Goal: Complete application form: Complete application form

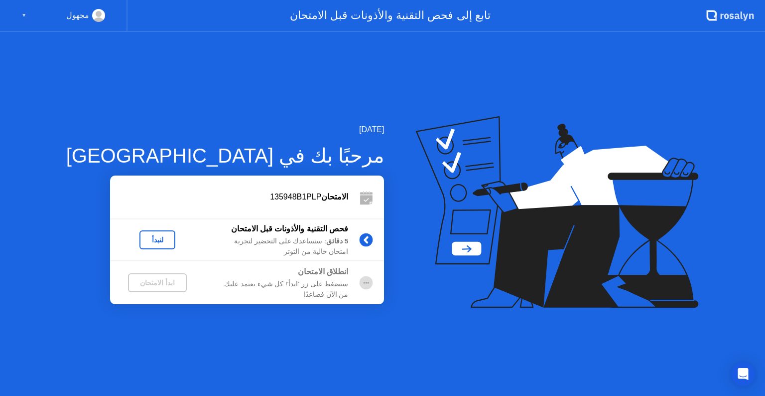
click at [144, 240] on div "لنبدأ" at bounding box center [158, 240] width 28 height 8
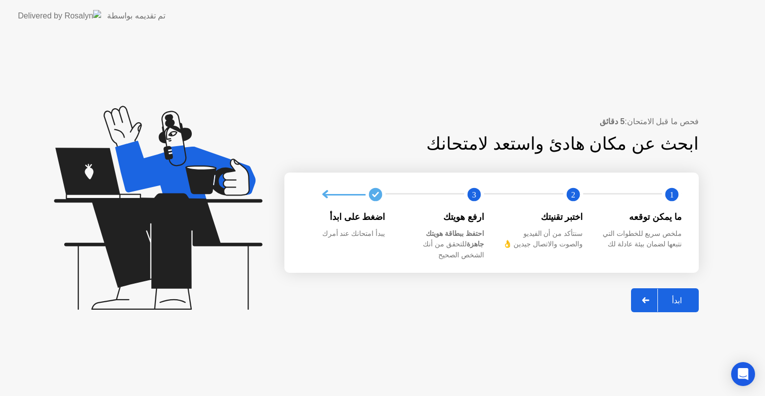
click at [692, 298] on div "ابدأ" at bounding box center [677, 300] width 38 height 9
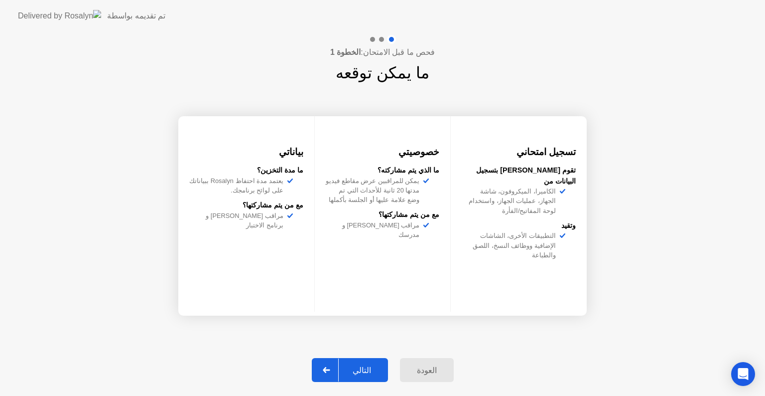
click at [364, 369] on div "التالي" at bounding box center [362, 369] width 46 height 9
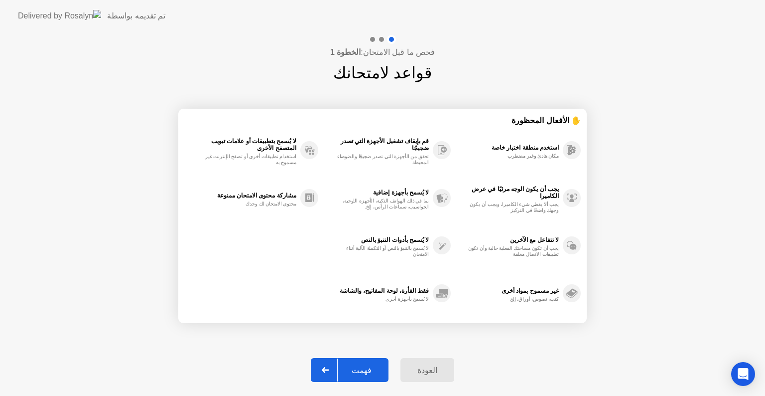
click at [363, 368] on div "فهمت" at bounding box center [362, 369] width 48 height 9
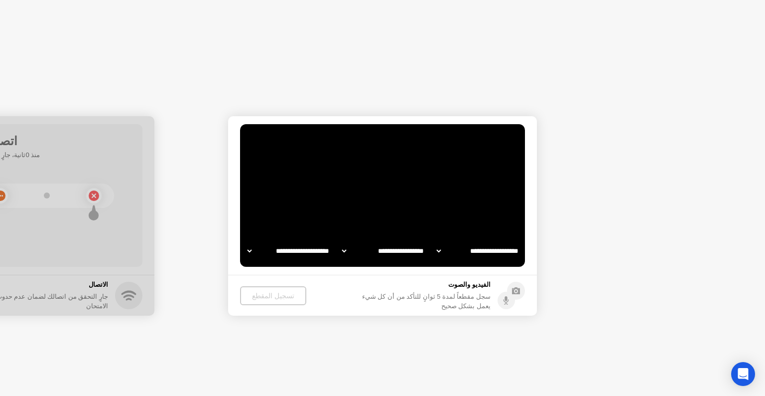
select select "**********"
select select "*******"
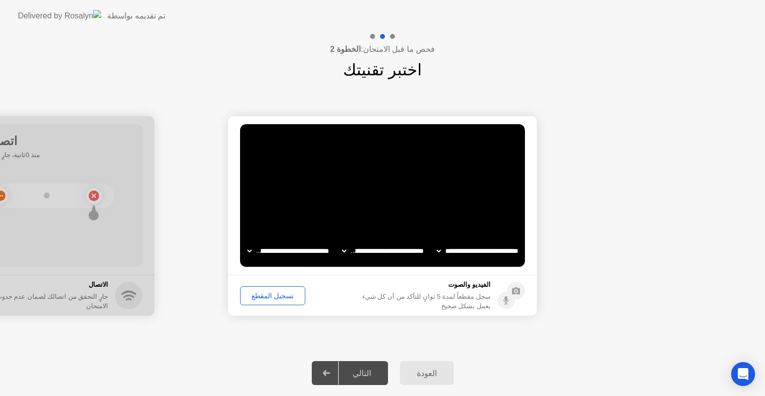
click at [278, 295] on div "تسجيل المقطع" at bounding box center [273, 296] width 58 height 8
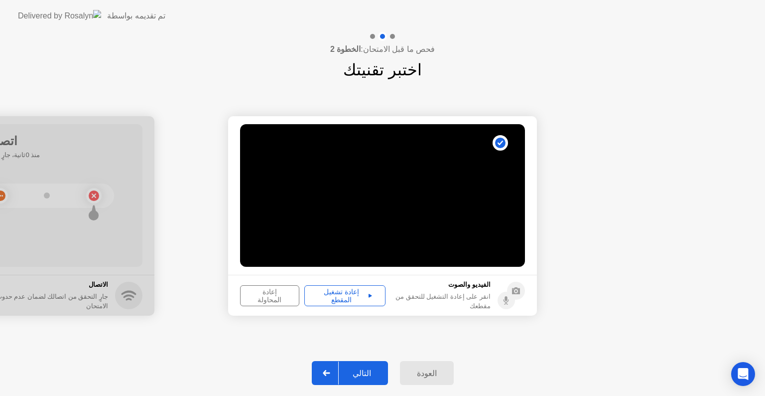
click at [371, 376] on div "التالي" at bounding box center [362, 372] width 46 height 9
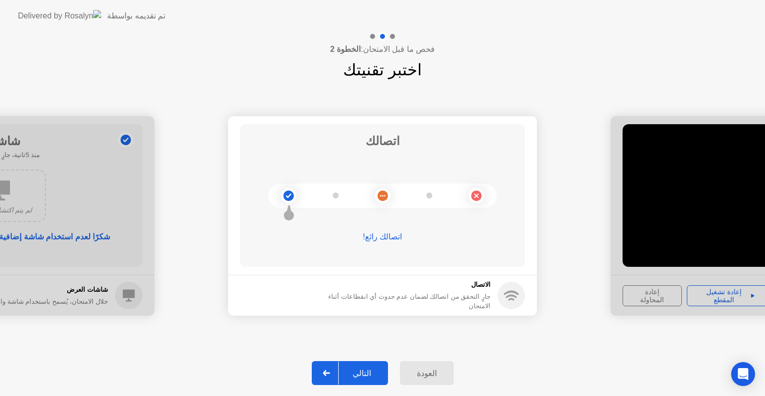
click at [371, 371] on div "التالي" at bounding box center [362, 372] width 46 height 9
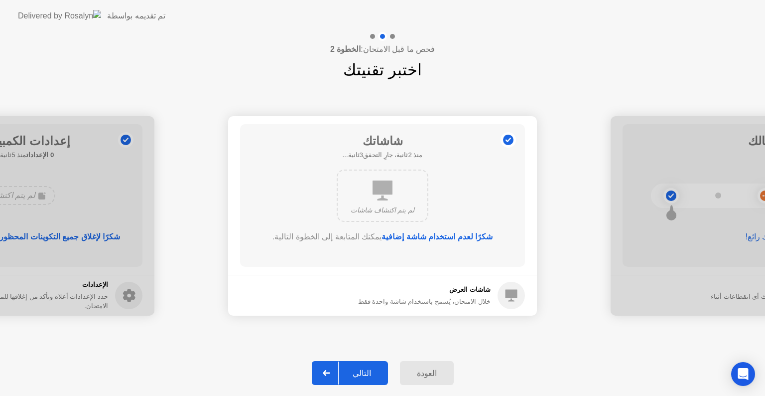
click at [364, 369] on div "التالي" at bounding box center [362, 372] width 46 height 9
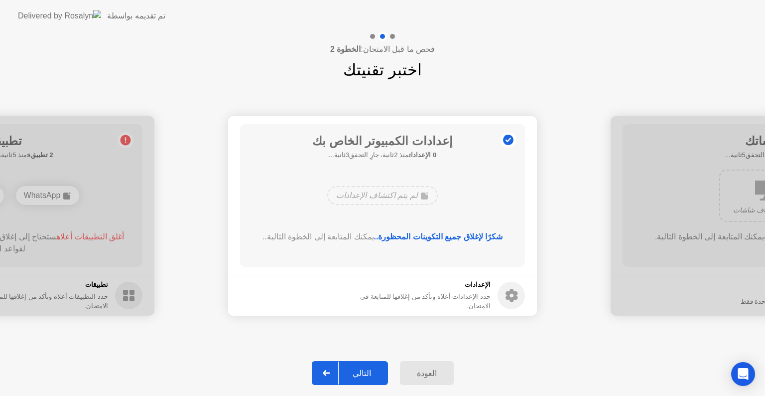
click at [377, 372] on div "التالي" at bounding box center [362, 372] width 46 height 9
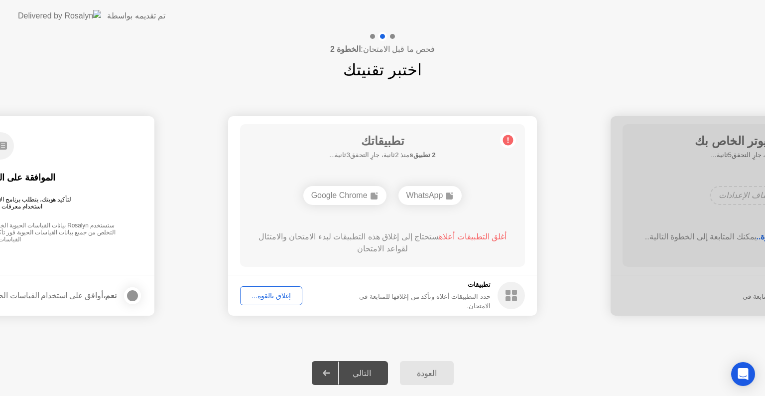
click at [273, 296] on div "إغلاق بالقوة..." at bounding box center [271, 296] width 55 height 8
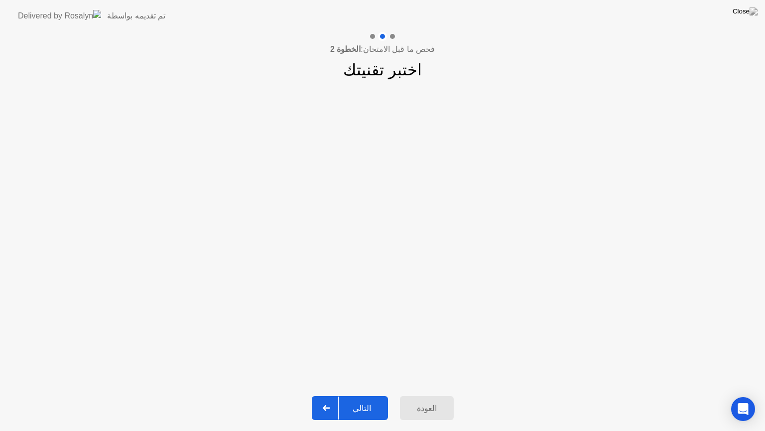
click at [357, 395] on div "التالي" at bounding box center [362, 407] width 46 height 9
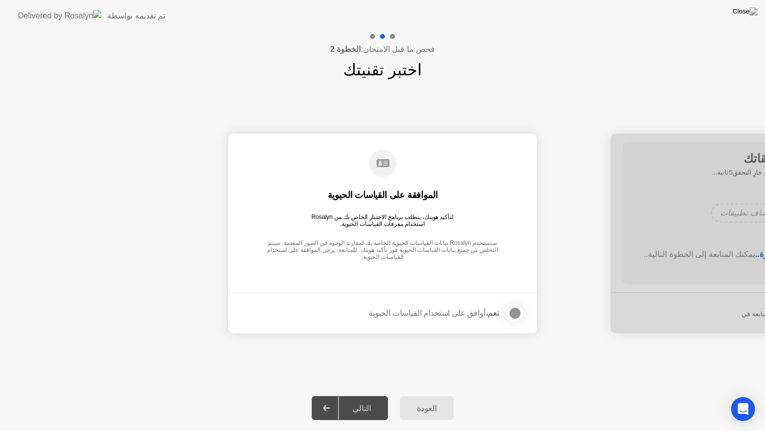
click at [514, 316] on div at bounding box center [515, 313] width 12 height 12
click at [371, 395] on button "التالي" at bounding box center [350, 408] width 76 height 24
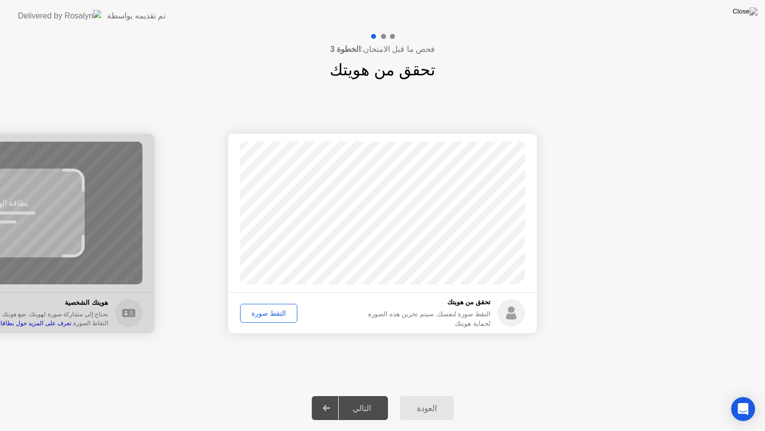
click at [268, 311] on div "التقط صورة" at bounding box center [269, 313] width 50 height 8
click at [363, 395] on div "التالي" at bounding box center [362, 407] width 46 height 9
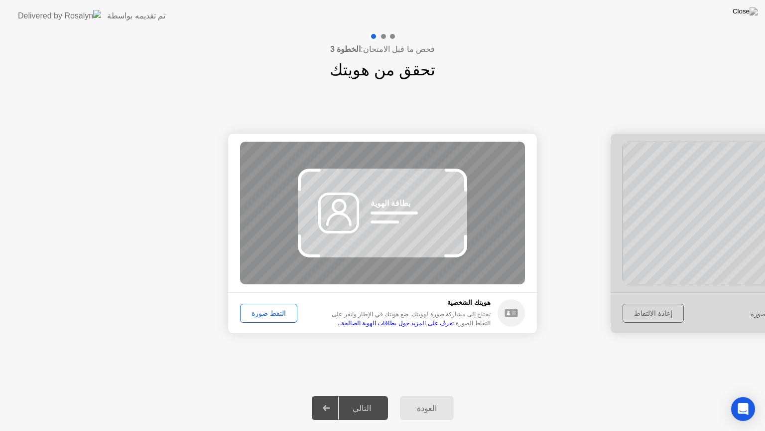
click at [274, 315] on div "التقط صورة" at bounding box center [269, 313] width 50 height 8
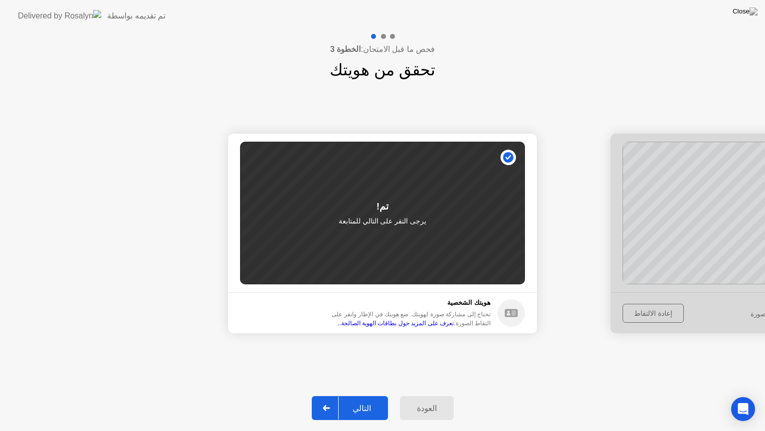
click at [363, 395] on div "التالي" at bounding box center [362, 407] width 46 height 9
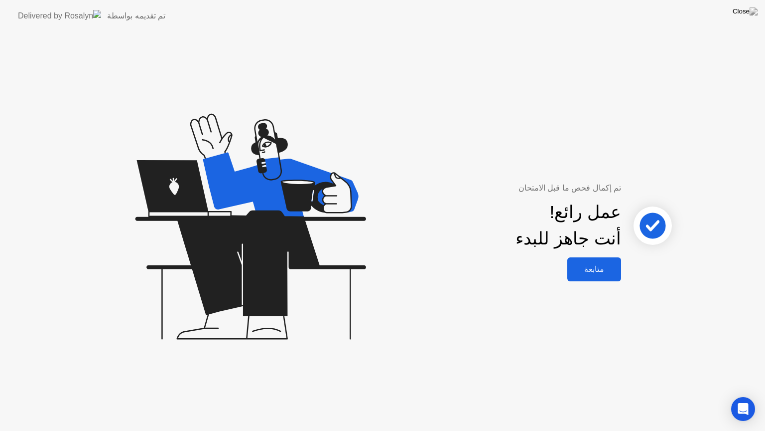
click at [598, 265] on div "متابعة" at bounding box center [595, 268] width 48 height 9
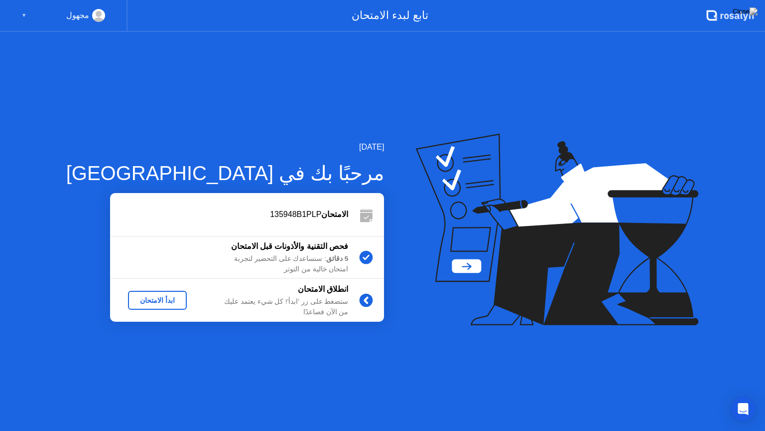
click at [149, 296] on div "ابدأ الامتحان" at bounding box center [157, 300] width 51 height 8
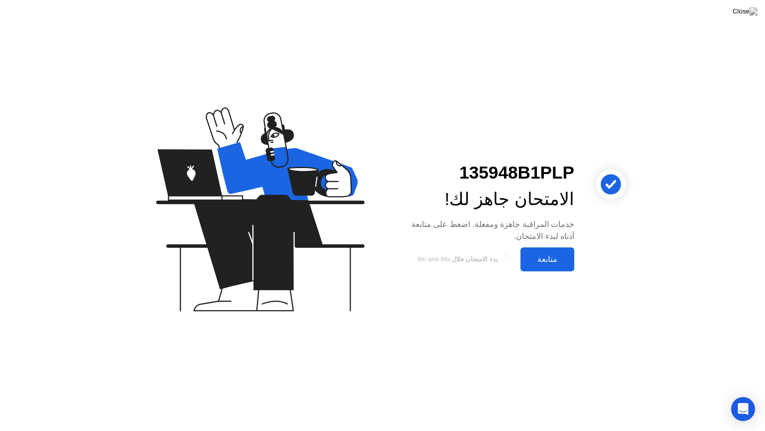
click at [546, 260] on div "متابعة" at bounding box center [548, 258] width 48 height 9
